Goal: Contribute content: Contribute content

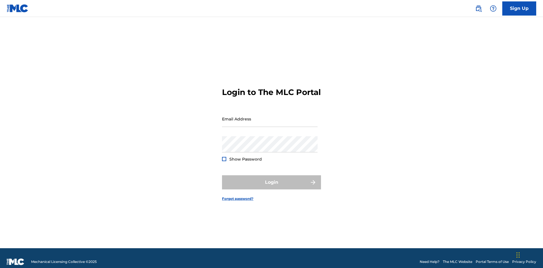
scroll to position [7, 0]
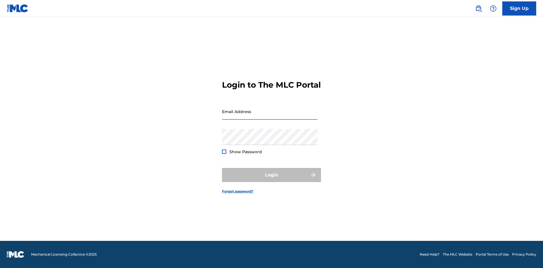
click at [270, 116] on input "Email Address" at bounding box center [270, 112] width 96 height 16
type input "Duke.McTesterson@gmail.com"
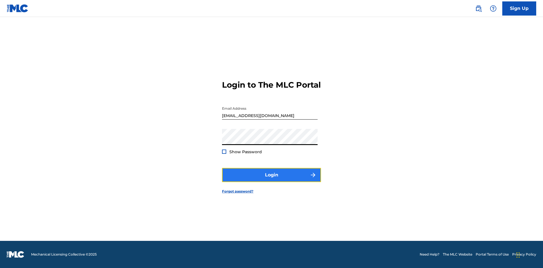
click at [272, 180] on button "Login" at bounding box center [271, 175] width 99 height 14
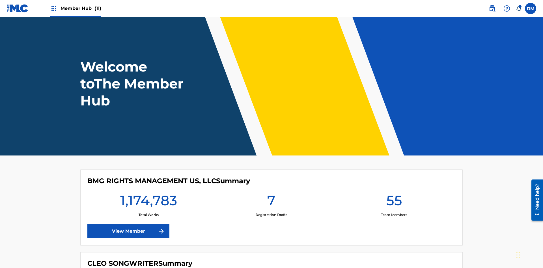
click at [81, 8] on span "Member Hub (11)" at bounding box center [81, 8] width 41 height 7
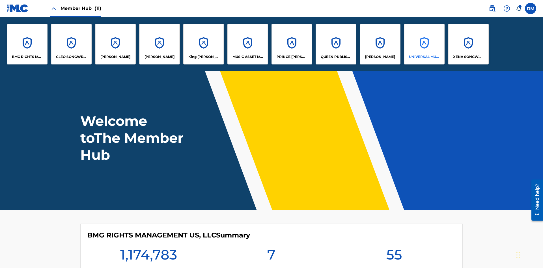
click at [424, 57] on p "UNIVERSAL MUSIC PUB GROUP" at bounding box center [424, 56] width 31 height 5
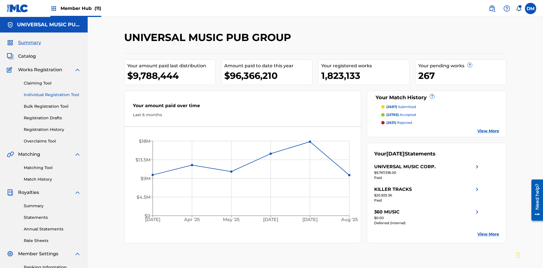
click at [52, 92] on link "Individual Registration Tool" at bounding box center [52, 95] width 57 height 6
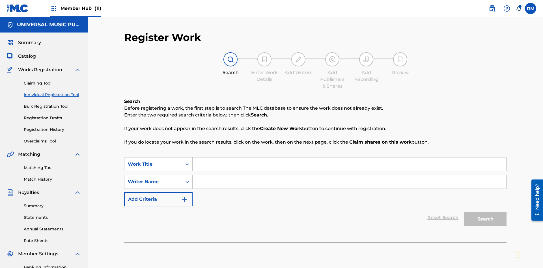
click at [349, 158] on input "Search Form" at bounding box center [350, 165] width 314 height 14
type input "Save At Writer-Add Roles Page After Adding Roles"
click at [349, 175] on input "Search Form" at bounding box center [350, 182] width 314 height 14
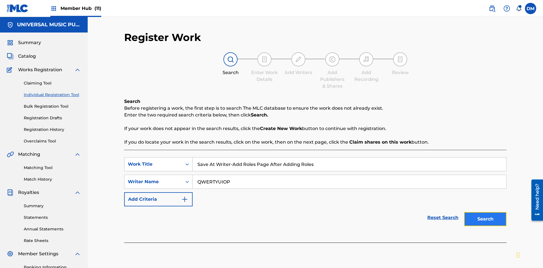
click at [485, 212] on button "Search" at bounding box center [485, 219] width 42 height 14
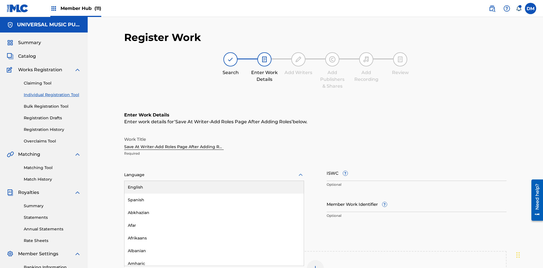
click at [214, 219] on div "Afar" at bounding box center [213, 225] width 179 height 13
click at [417, 196] on input "Member Work Identifier ?" at bounding box center [417, 204] width 180 height 16
click at [417, 165] on input "ISWC ?" at bounding box center [417, 173] width 180 height 16
click at [315, 265] on img at bounding box center [315, 268] width 7 height 7
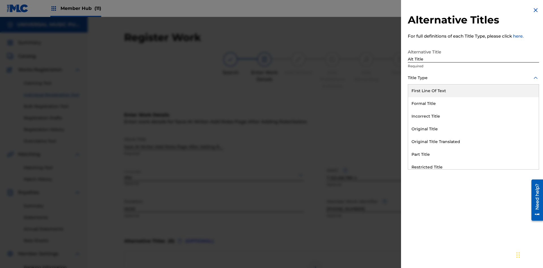
click at [474, 129] on div "Original Title" at bounding box center [473, 129] width 131 height 13
click at [474, 103] on div at bounding box center [473, 103] width 131 height 7
click at [522, 136] on button "Add Title" at bounding box center [522, 137] width 34 height 14
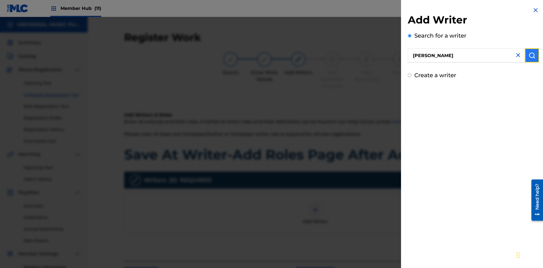
click at [532, 55] on img "submit" at bounding box center [532, 55] width 7 height 7
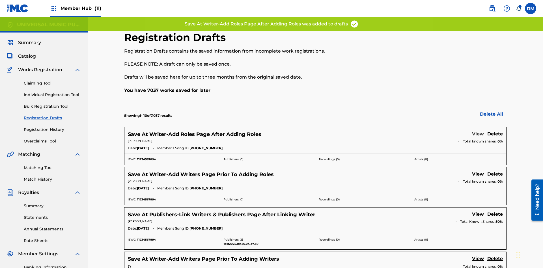
click at [478, 131] on link "View" at bounding box center [478, 135] width 12 height 8
